Goal: Transaction & Acquisition: Purchase product/service

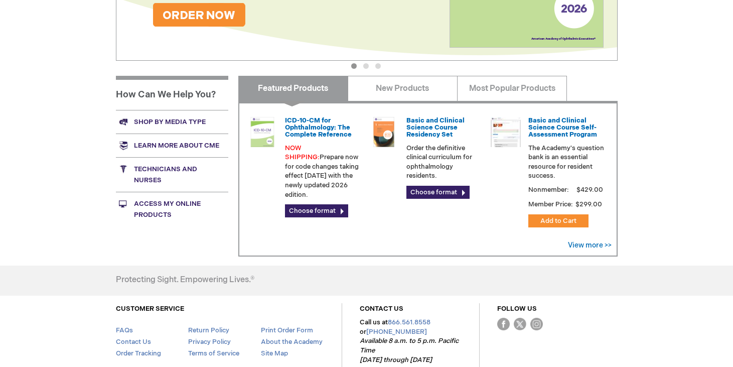
scroll to position [340, 0]
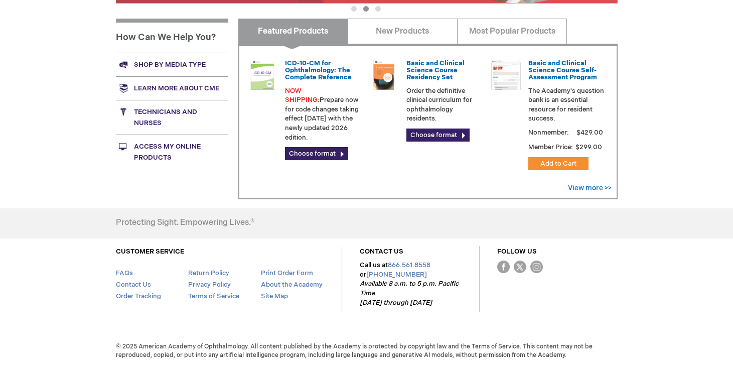
click at [155, 146] on link "Access My Online Products" at bounding box center [172, 151] width 112 height 35
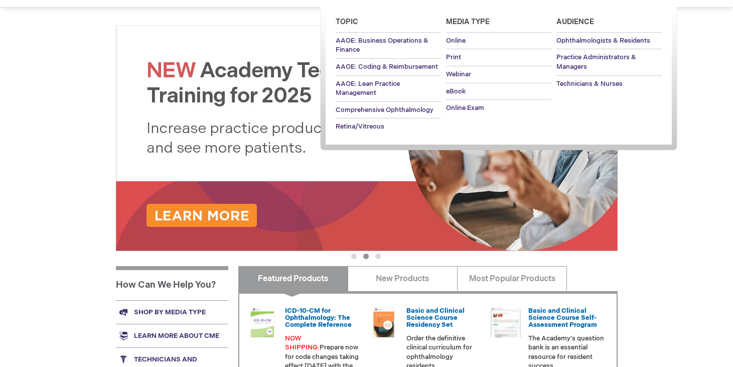
scroll to position [0, 0]
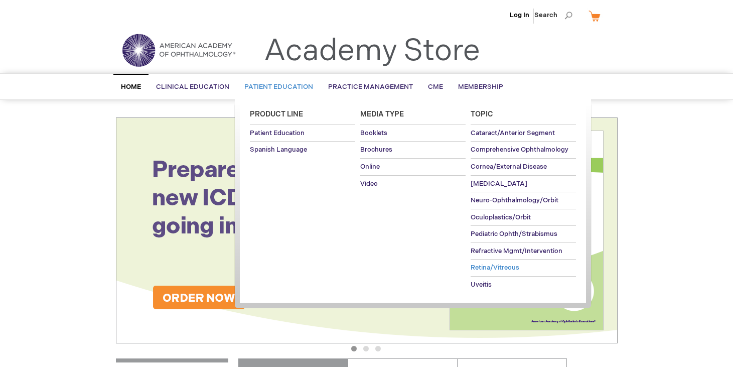
click at [482, 268] on span "Retina/Vitreous" at bounding box center [495, 267] width 49 height 8
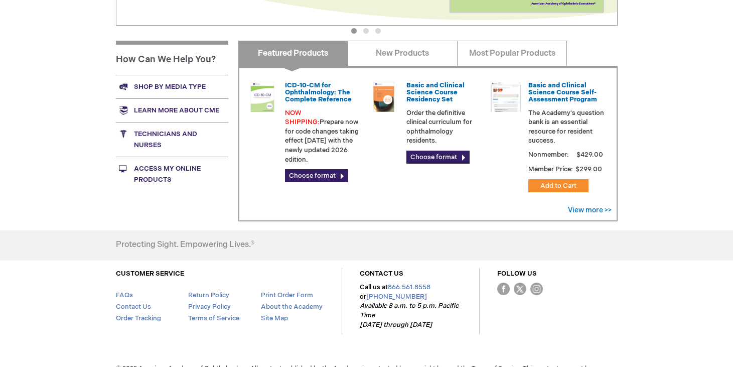
scroll to position [319, 0]
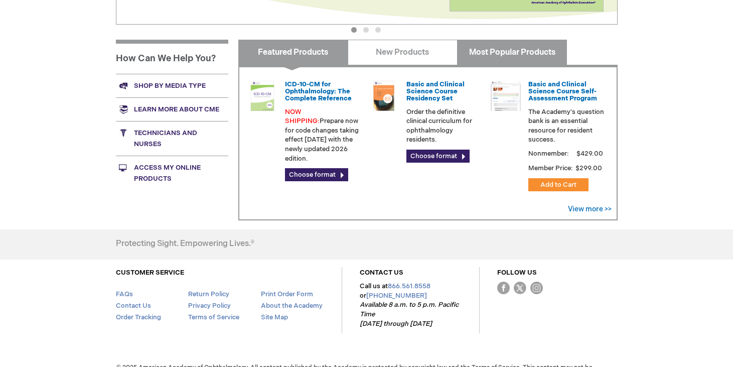
click at [511, 51] on link "Most Popular Products" at bounding box center [512, 52] width 110 height 25
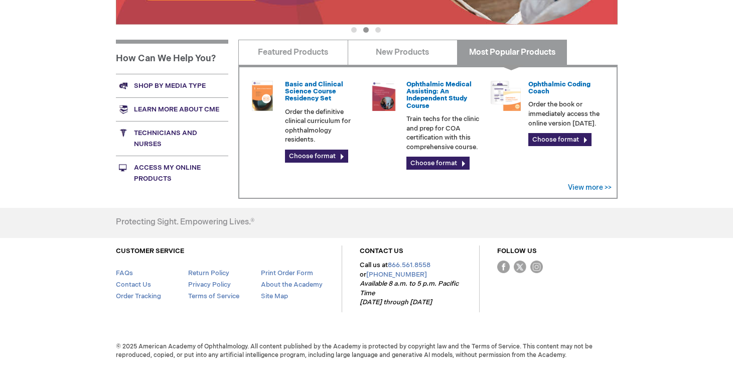
click at [179, 83] on link "Shop by media type" at bounding box center [172, 86] width 112 height 24
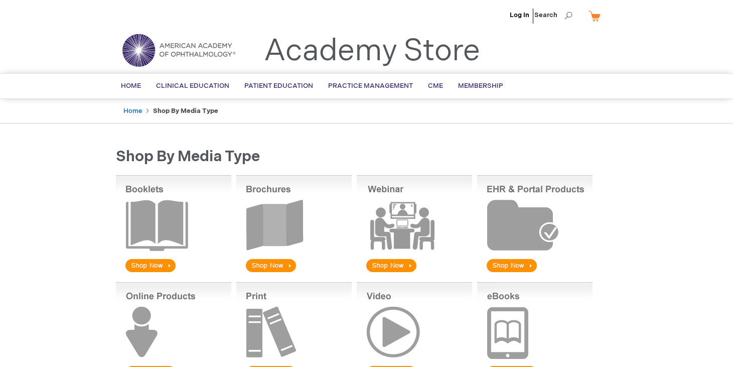
click at [269, 264] on img at bounding box center [293, 224] width 115 height 99
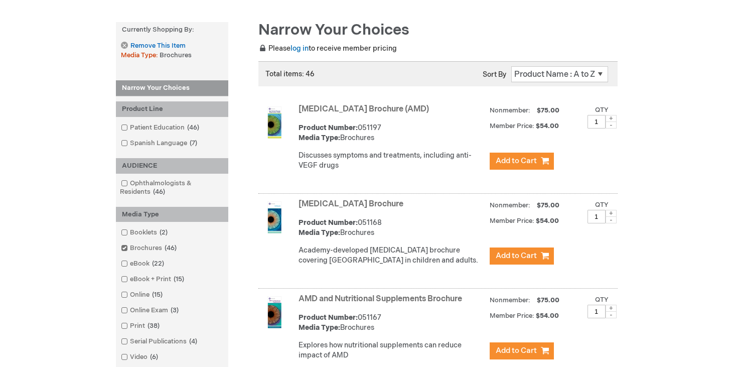
scroll to position [129, 0]
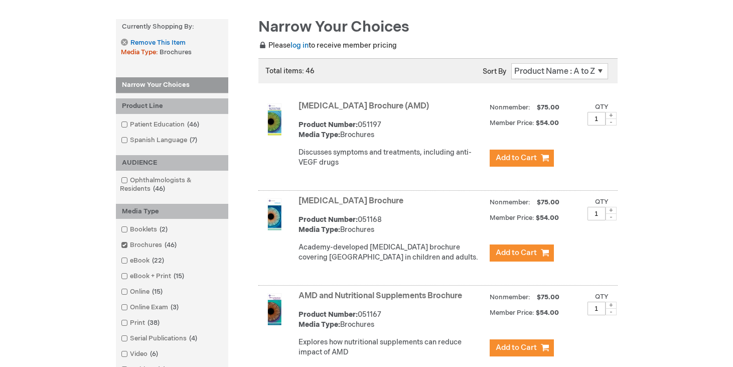
click at [613, 115] on span at bounding box center [611, 115] width 11 height 7
type input "2"
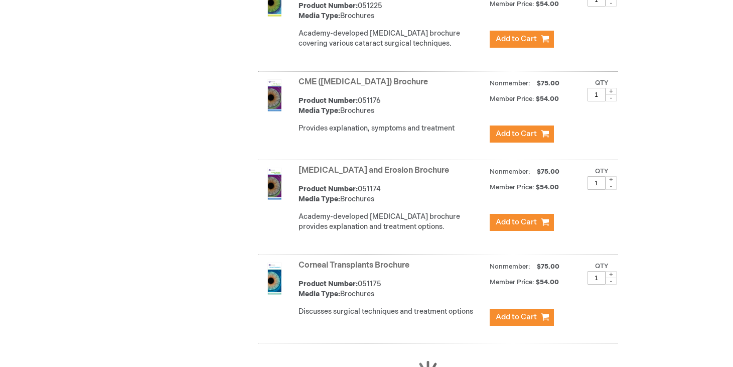
scroll to position [828, 0]
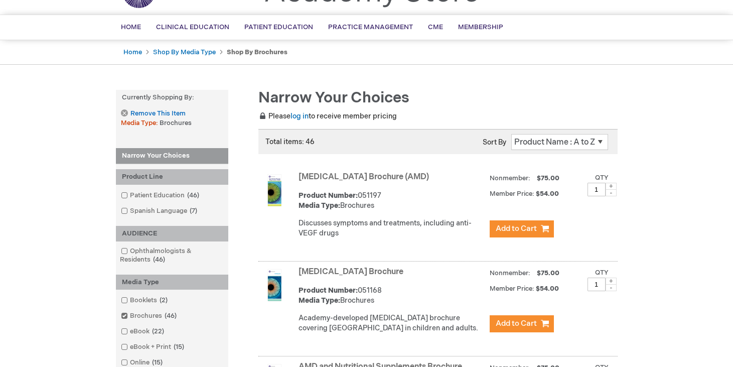
scroll to position [58, 0]
click at [613, 188] on span at bounding box center [611, 186] width 11 height 7
type input "2"
click at [517, 228] on span "Add to Cart" at bounding box center [516, 229] width 41 height 10
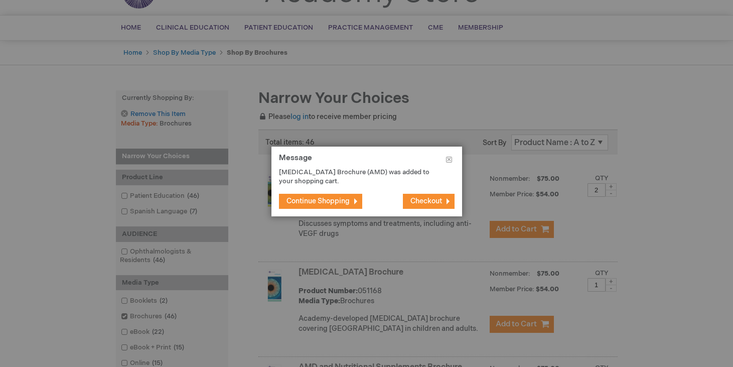
click at [322, 199] on span "Continue Shopping" at bounding box center [318, 201] width 63 height 9
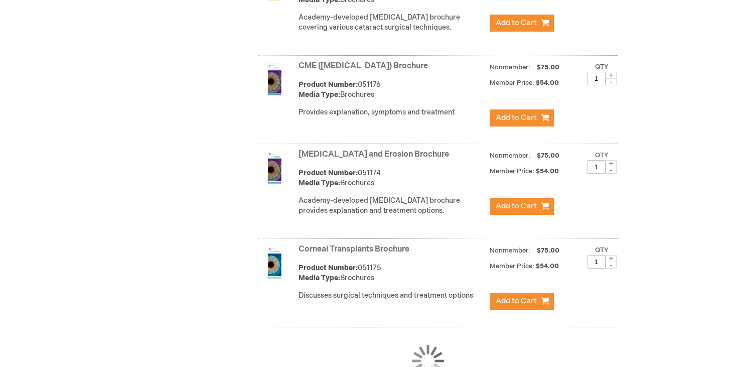
scroll to position [851, 0]
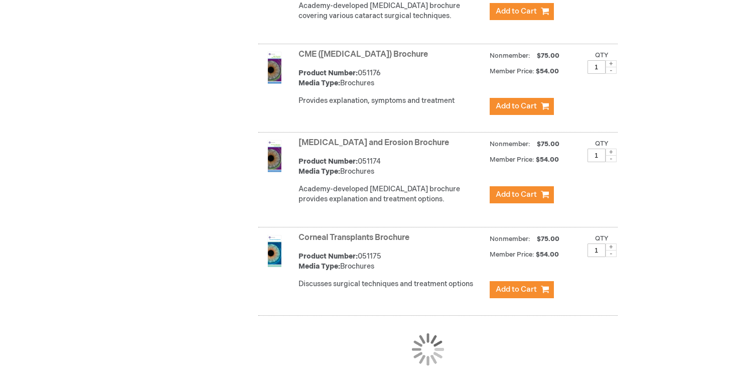
scroll to position [886, 0]
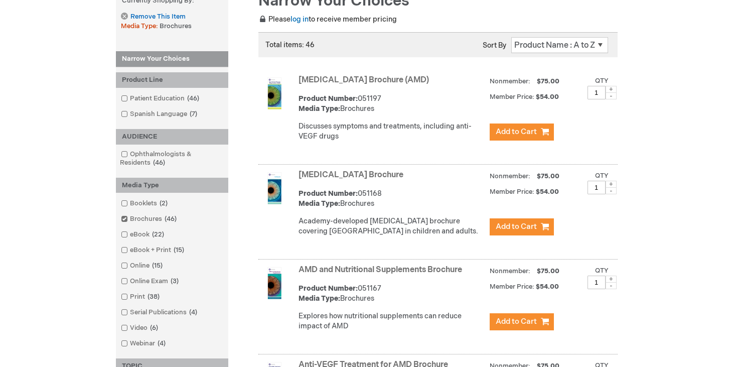
scroll to position [153, 0]
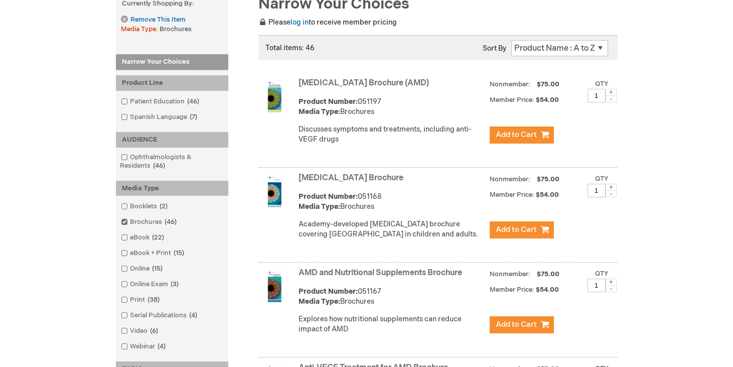
click at [599, 46] on select "Position Product Name : A to Z Product Name : Z to A Price : Low to High Price …" at bounding box center [559, 48] width 97 height 16
click at [301, 22] on link "log in" at bounding box center [300, 22] width 18 height 9
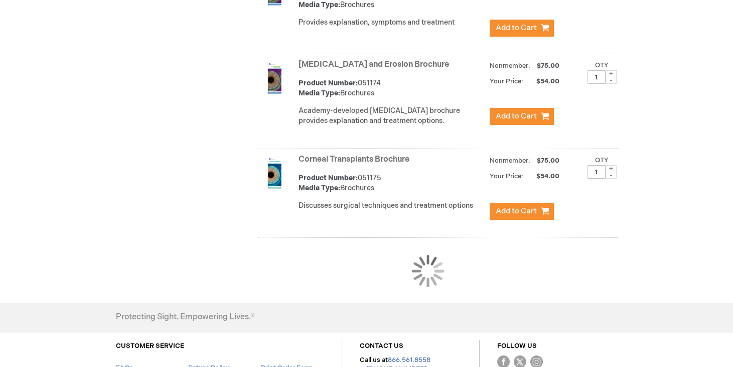
scroll to position [962, 0]
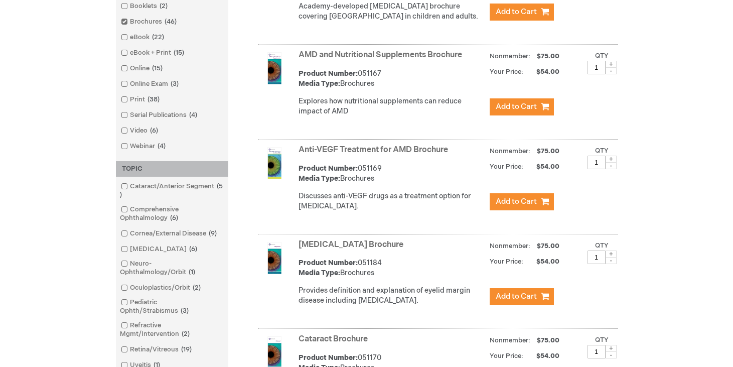
scroll to position [354, 0]
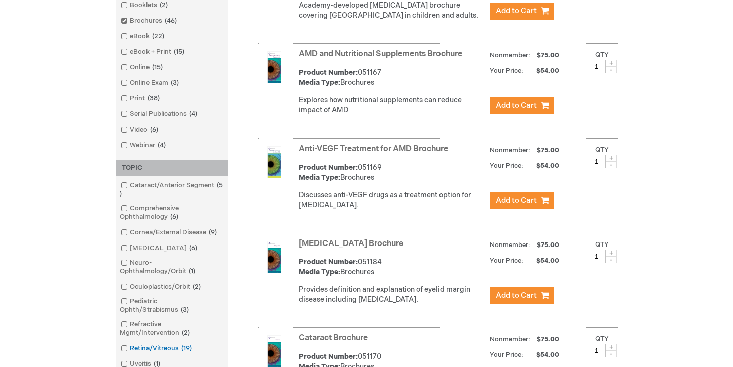
click at [130, 348] on span at bounding box center [130, 348] width 0 height 8
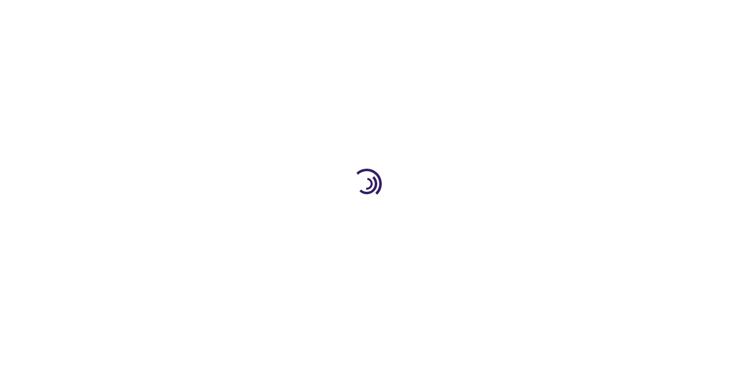
click at [370, 148] on div at bounding box center [366, 183] width 733 height 367
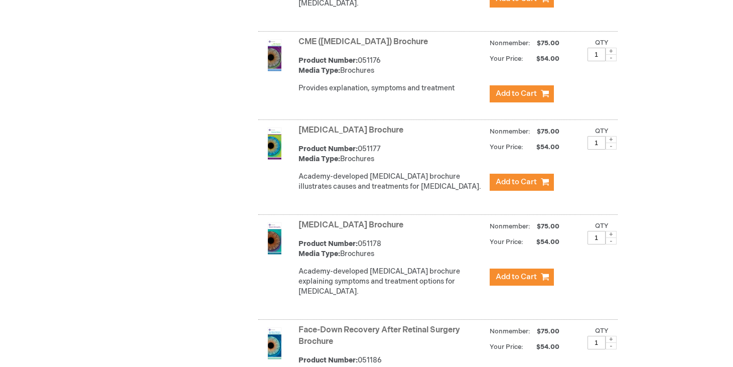
scroll to position [1513, 0]
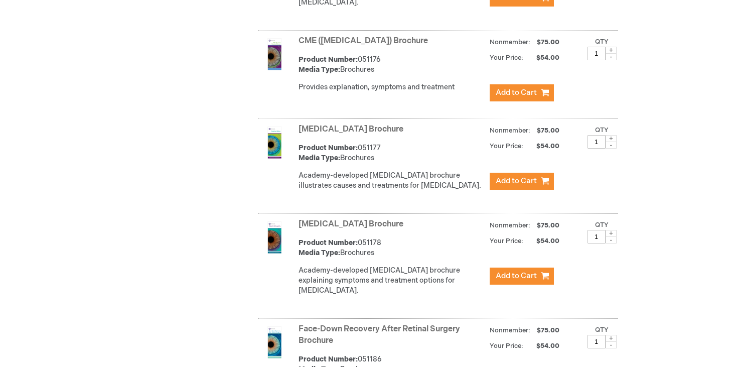
click at [609, 236] on span at bounding box center [611, 233] width 11 height 7
type input "2"
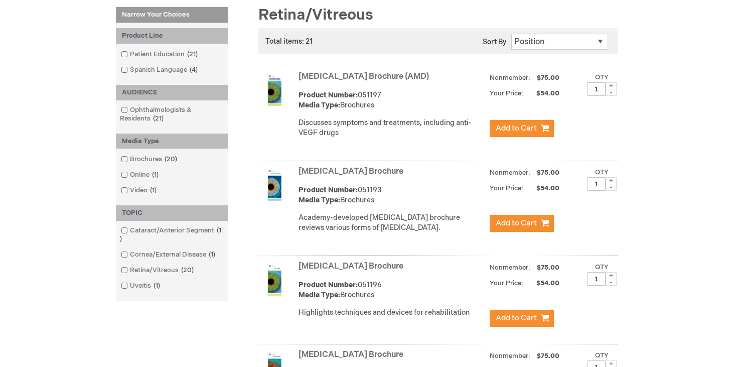
scroll to position [137, 0]
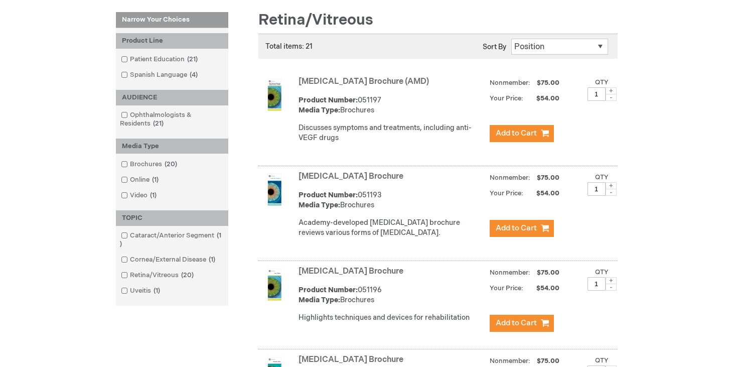
drag, startPoint x: 612, startPoint y: 91, endPoint x: 607, endPoint y: 92, distance: 5.0
click at [611, 91] on span at bounding box center [611, 90] width 11 height 7
type input "2"
click at [518, 132] on span "Add to Cart" at bounding box center [516, 133] width 41 height 10
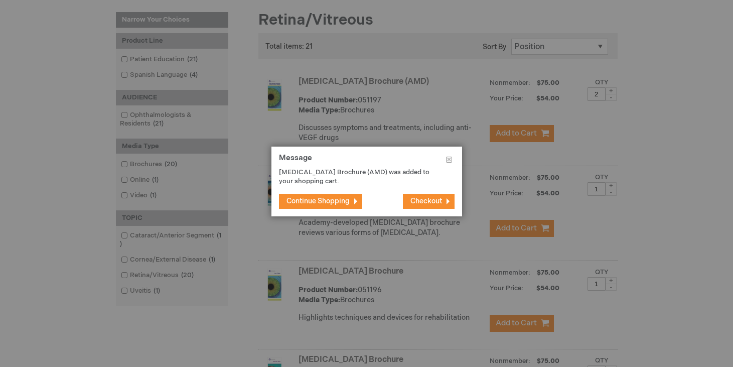
click at [427, 200] on span "Checkout" at bounding box center [426, 201] width 32 height 9
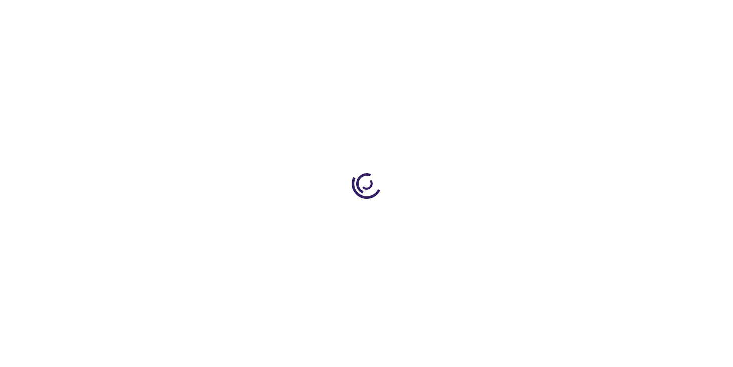
select select "US"
select select "62"
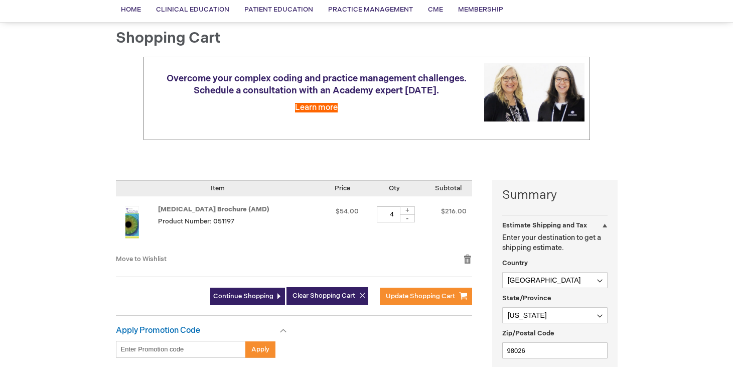
scroll to position [94, 0]
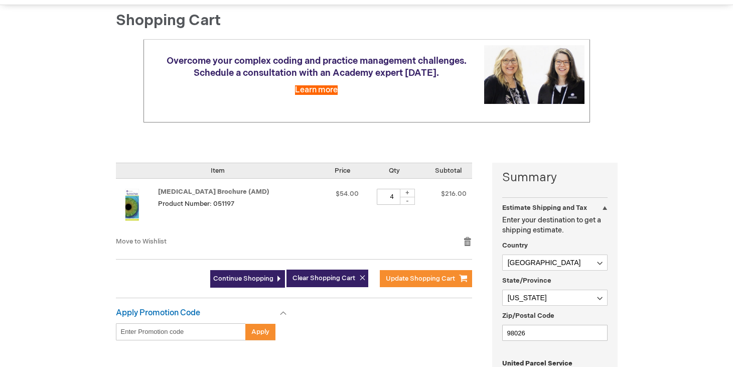
click at [415, 201] on div "-" at bounding box center [407, 201] width 15 height 8
type input "3"
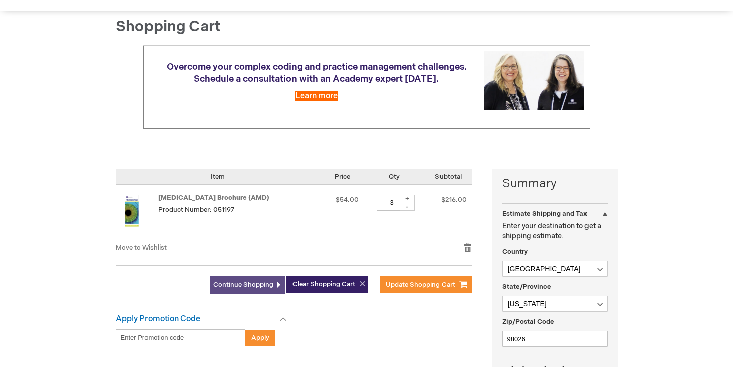
click at [238, 285] on span "Continue Shopping" at bounding box center [243, 284] width 60 height 8
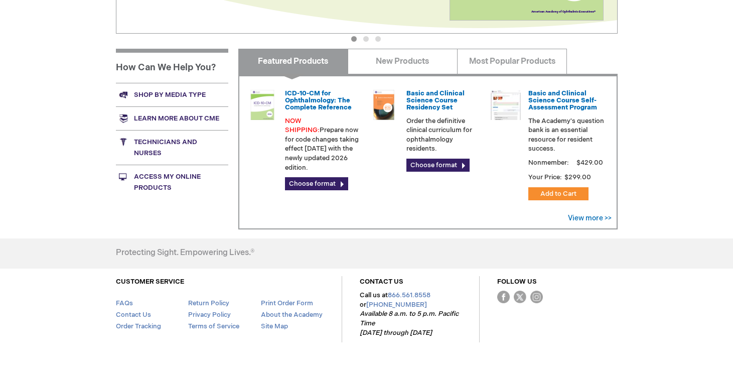
scroll to position [312, 0]
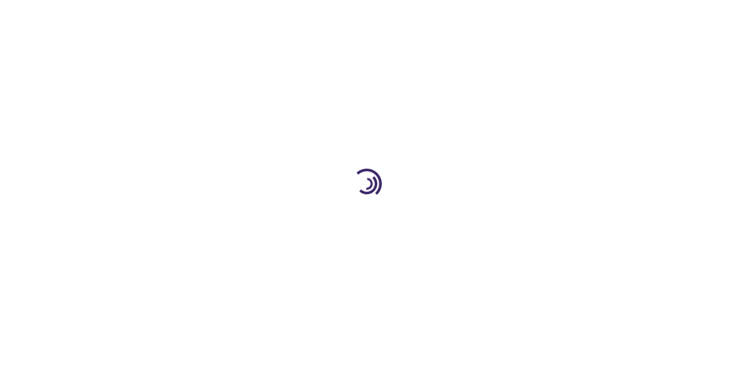
scroll to position [87, 0]
select select "US"
select select "62"
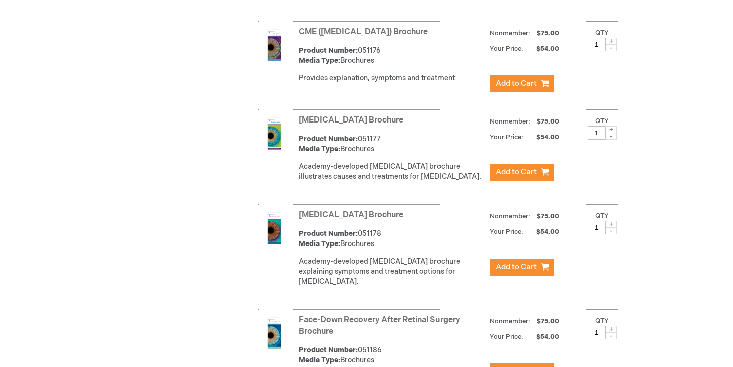
scroll to position [1524, 0]
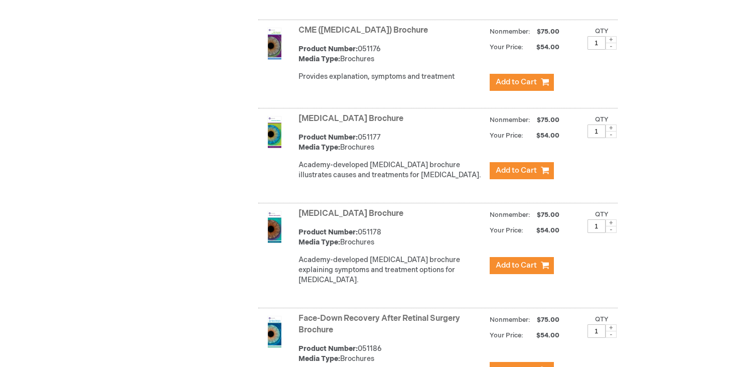
click at [611, 224] on span at bounding box center [611, 222] width 11 height 7
type input "2"
click at [525, 267] on span "Add to Cart" at bounding box center [516, 266] width 41 height 10
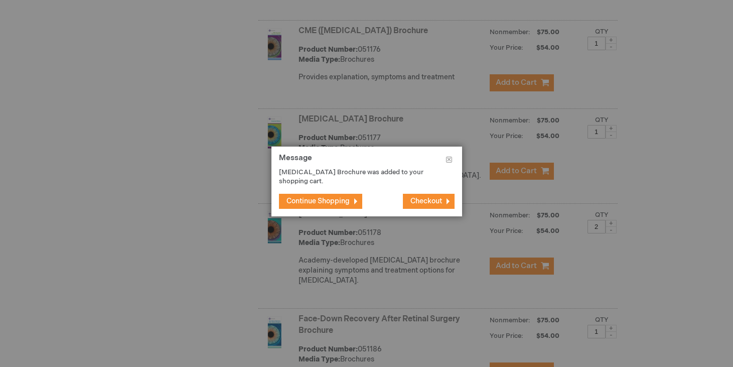
click at [423, 202] on span "Checkout" at bounding box center [426, 201] width 32 height 9
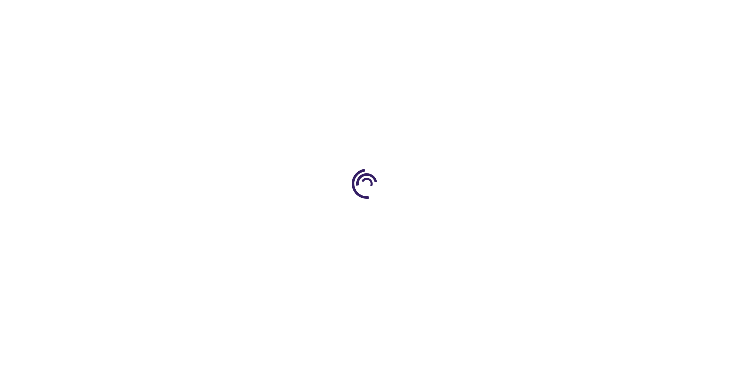
select select "US"
select select "62"
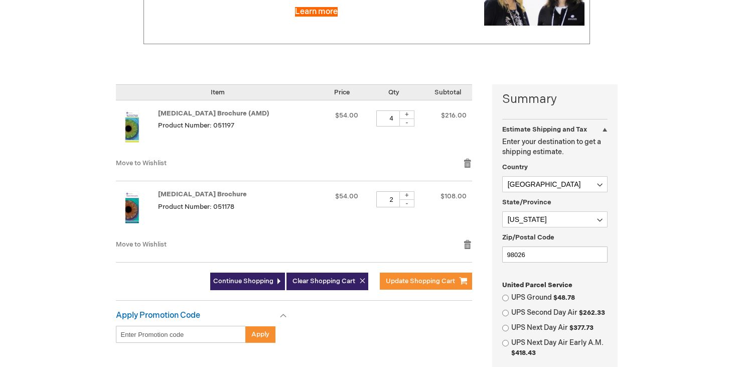
scroll to position [175, 0]
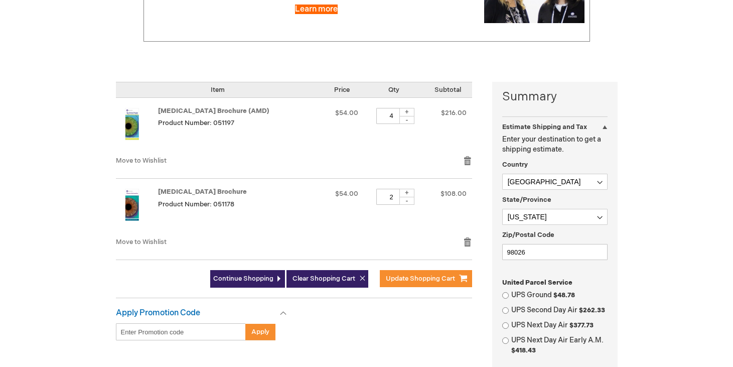
click at [414, 192] on div "+" at bounding box center [406, 193] width 15 height 9
click at [414, 193] on div "+" at bounding box center [406, 193] width 15 height 9
type input "4"
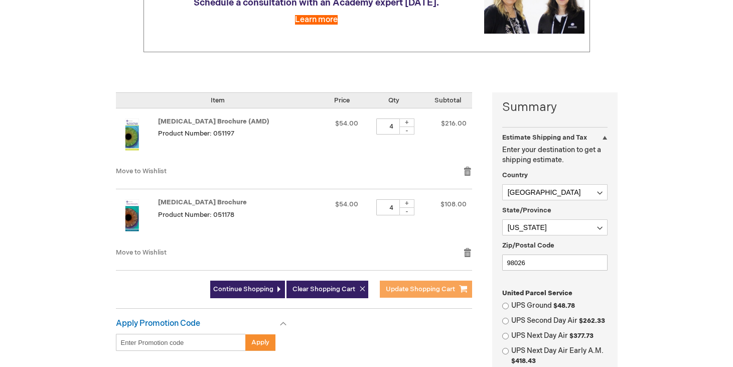
click at [414, 288] on span "Update Shopping Cart" at bounding box center [420, 289] width 69 height 8
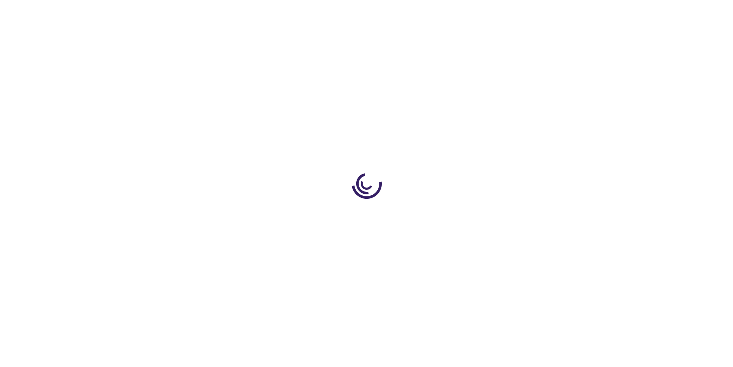
select select "US"
select select "62"
select select "US"
select select "62"
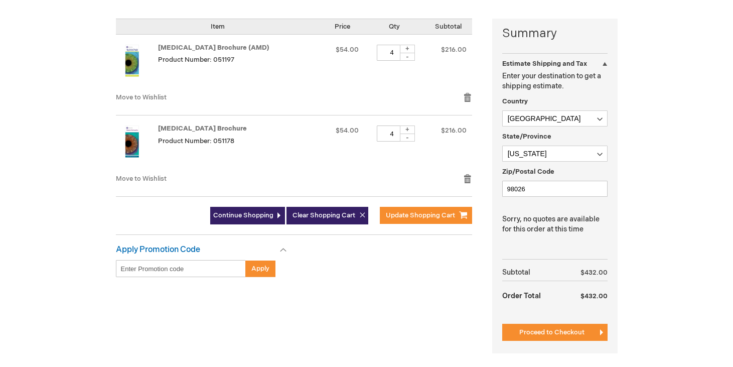
scroll to position [238, 0]
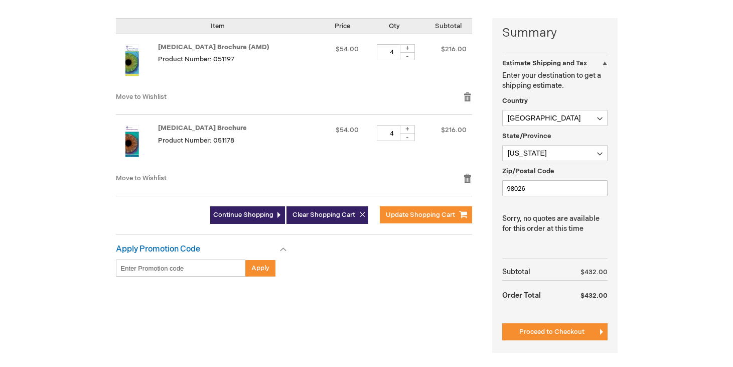
click at [555, 333] on span "Proceed to Checkout" at bounding box center [551, 332] width 65 height 8
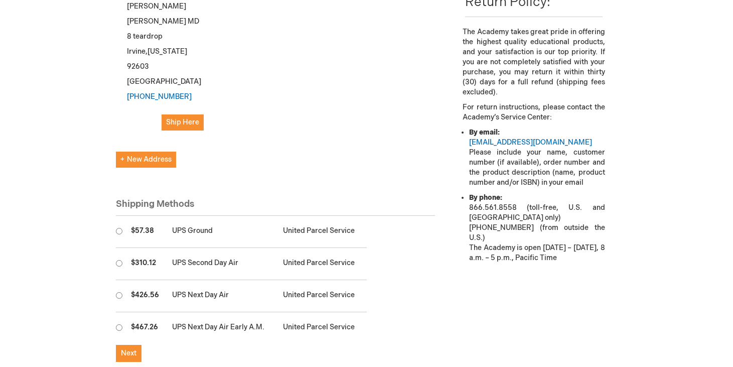
scroll to position [358, 0]
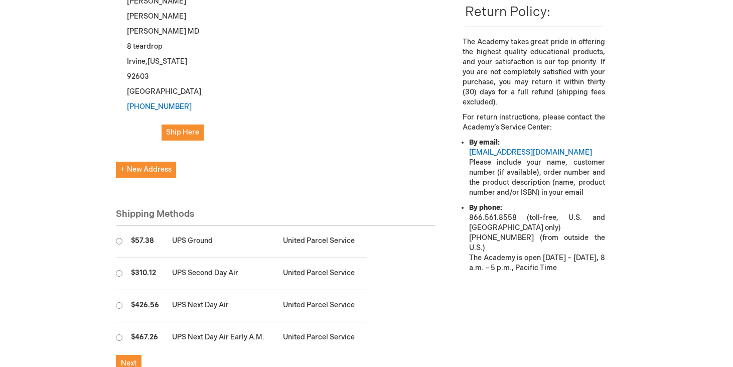
click at [117, 238] on input "radio" at bounding box center [119, 241] width 7 height 7
radio input "true"
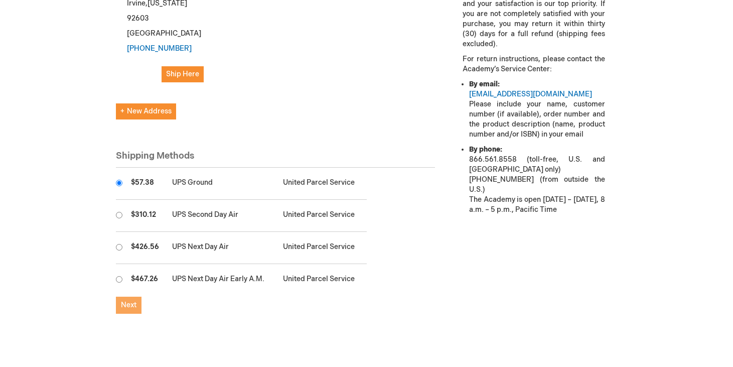
scroll to position [421, 0]
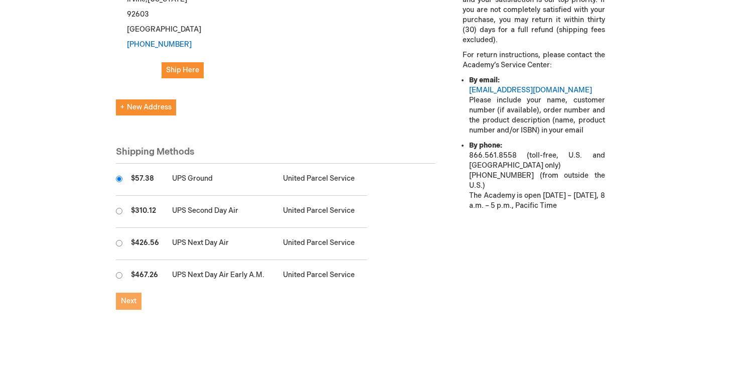
click at [124, 297] on span "Next" at bounding box center [129, 301] width 16 height 9
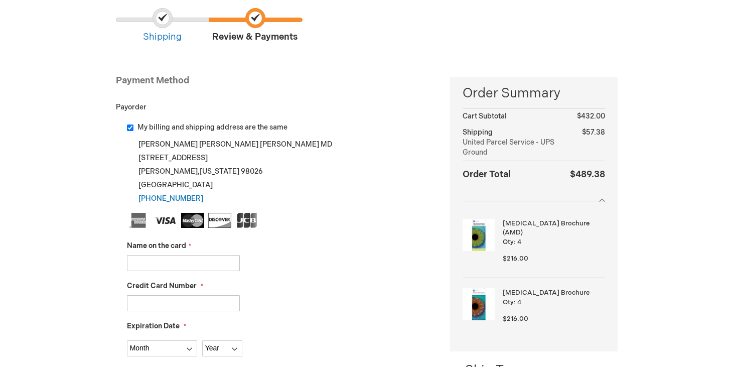
scroll to position [109, 0]
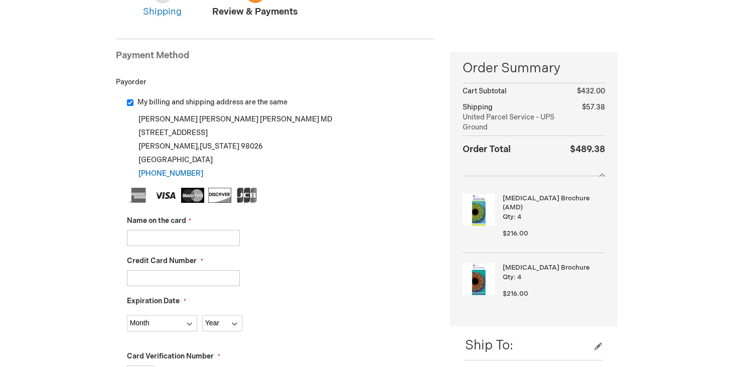
click at [169, 226] on div "Name on the card" at bounding box center [281, 231] width 309 height 30
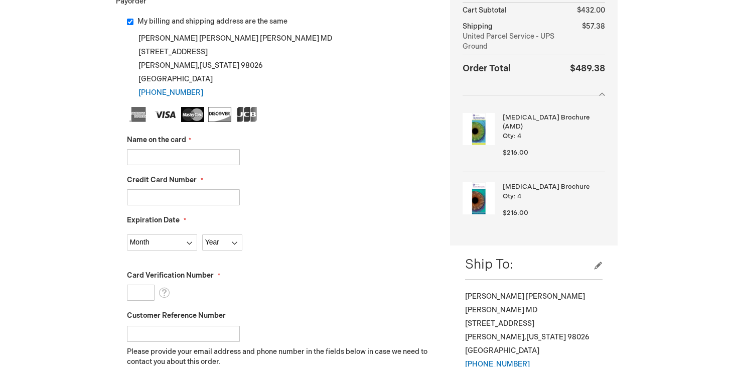
scroll to position [193, 0]
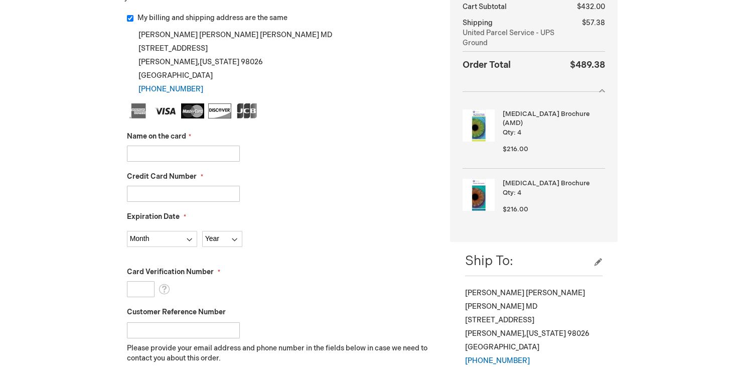
click at [158, 153] on input "Name on the card" at bounding box center [183, 154] width 113 height 16
type input "[PERSON_NAME]"
click at [158, 198] on input "Credit Card Number" at bounding box center [183, 194] width 113 height 16
type input "[CREDIT_CARD_NUMBER]"
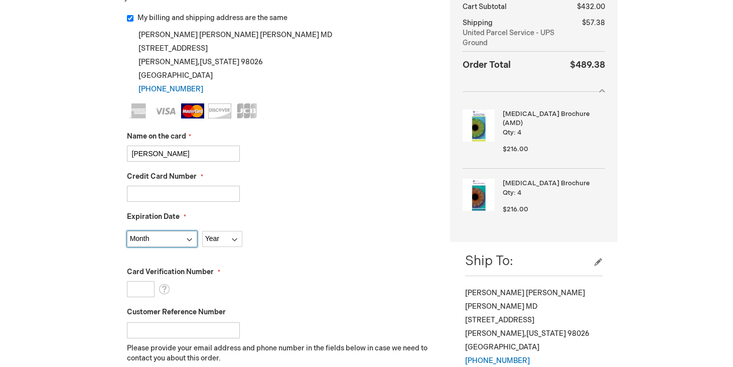
click at [162, 237] on select "Month [DATE] - [DATE] - [DATE] - [DATE] - [DATE] - [DATE] - [DATE] - [DATE] - […" at bounding box center [162, 239] width 70 height 16
select select "5"
click at [127, 231] on select "Month [DATE] - [DATE] - [DATE] - [DATE] - [DATE] - [DATE] - [DATE] - [DATE] - […" at bounding box center [162, 239] width 70 height 16
click at [229, 238] on select "Year [DATE] 2026 2027 2028 2029 2030 2031 2032 2033 2034 2035" at bounding box center [222, 239] width 40 height 16
select select "2028"
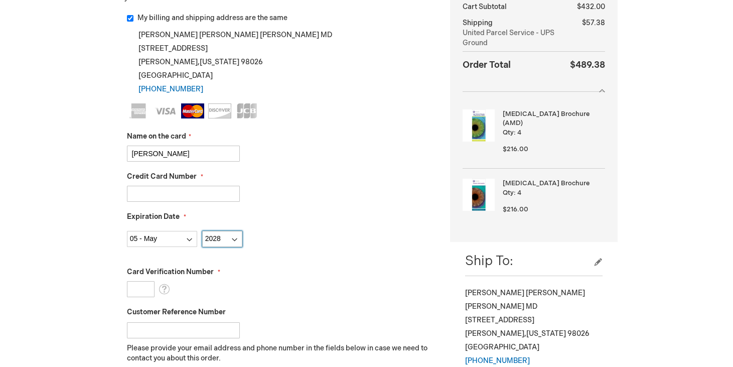
click at [202, 231] on select "Year [DATE] 2026 2027 2028 2029 2030 2031 2032 2033 2034 2035" at bounding box center [222, 239] width 40 height 16
click at [136, 288] on input "Card Verification Number" at bounding box center [141, 289] width 28 height 16
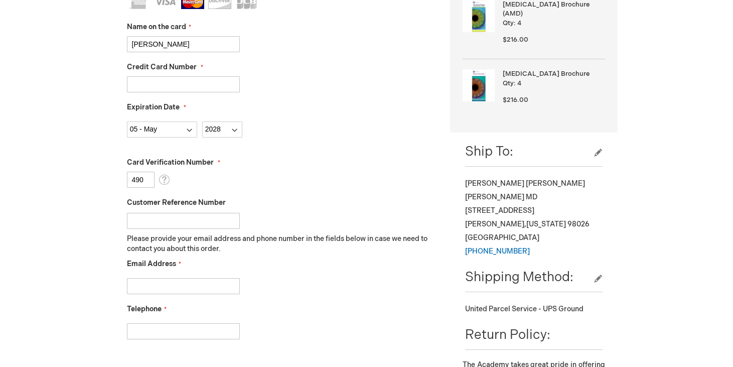
scroll to position [319, 0]
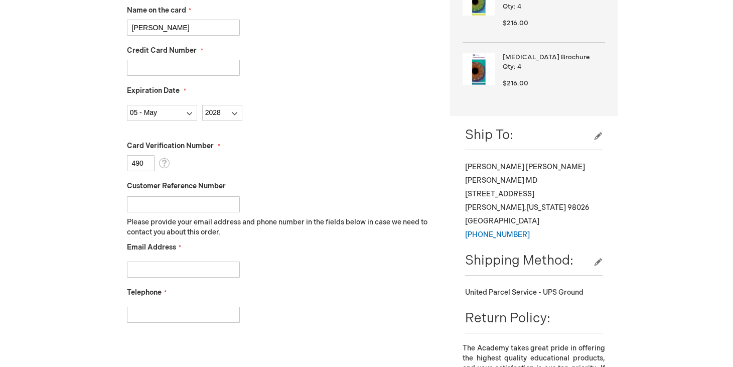
type input "490"
click at [148, 266] on input "Email Address" at bounding box center [183, 269] width 113 height 16
type input "[EMAIL_ADDRESS][PERSON_NAME][DOMAIN_NAME]"
type input "4252498121"
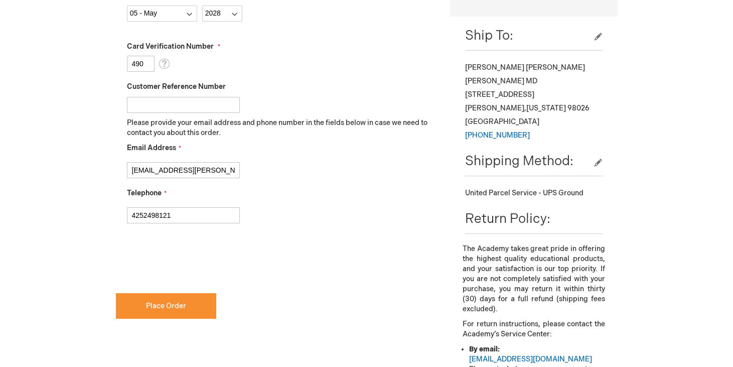
scroll to position [463, 0]
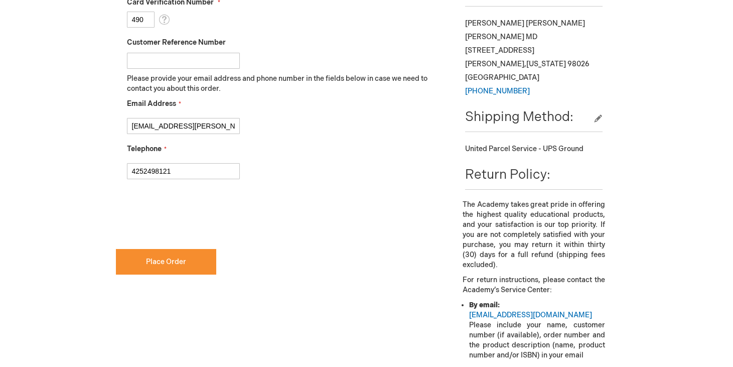
checkbox input "true"
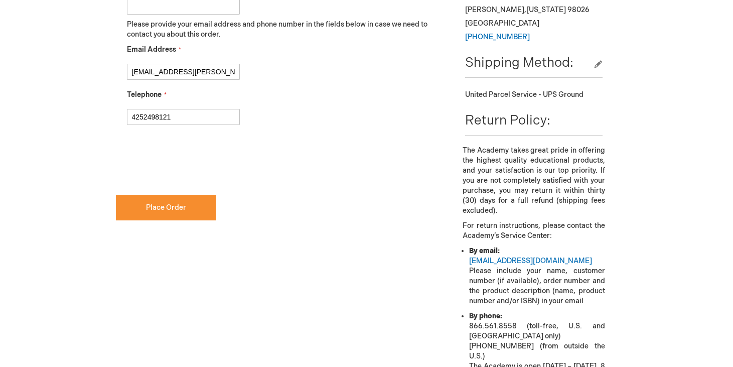
scroll to position [612, 0]
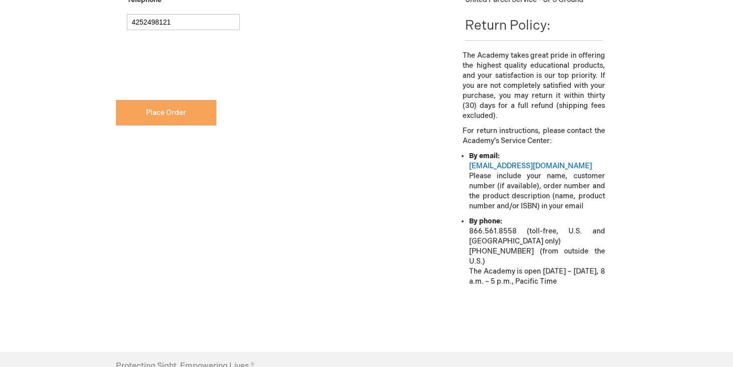
click at [158, 116] on span "Place Order" at bounding box center [166, 112] width 40 height 9
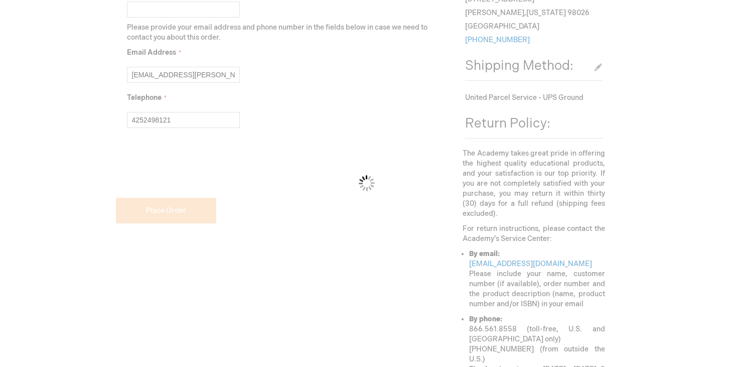
scroll to position [513, 0]
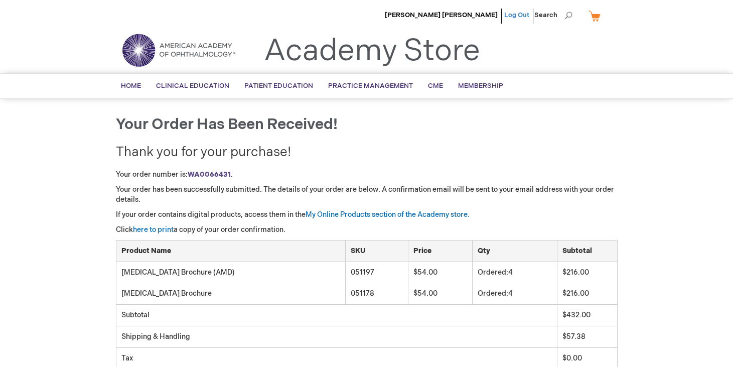
click at [518, 14] on link "Log Out" at bounding box center [516, 15] width 25 height 8
